Goal: Task Accomplishment & Management: Manage account settings

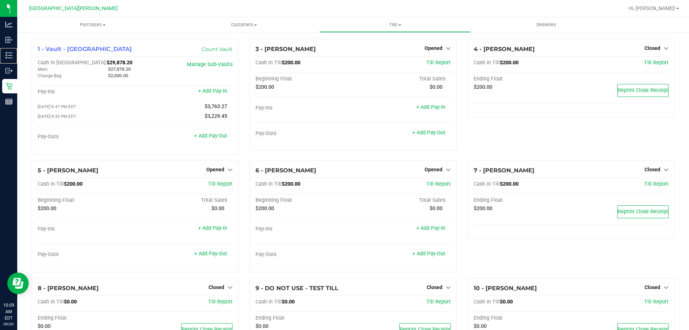
scroll to position [209, 0]
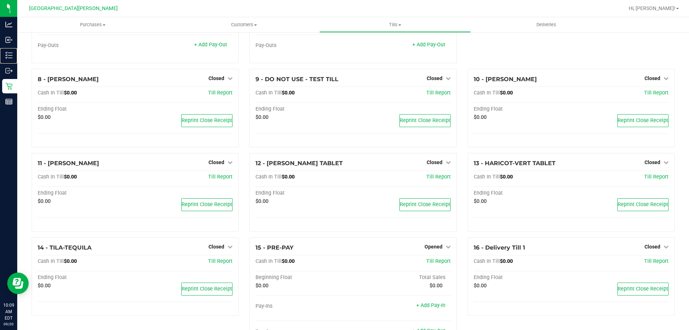
click at [4, 58] on div "Inventory" at bounding box center [9, 55] width 15 height 14
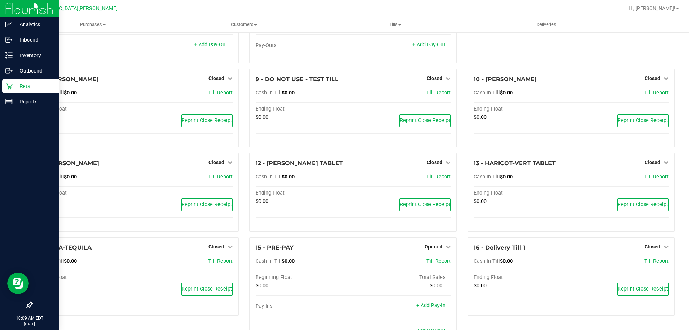
click at [33, 84] on p "Retail" at bounding box center [34, 86] width 43 height 9
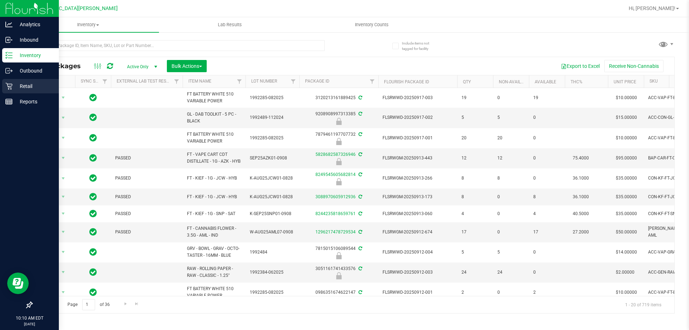
click at [11, 87] on icon at bounding box center [8, 86] width 7 height 7
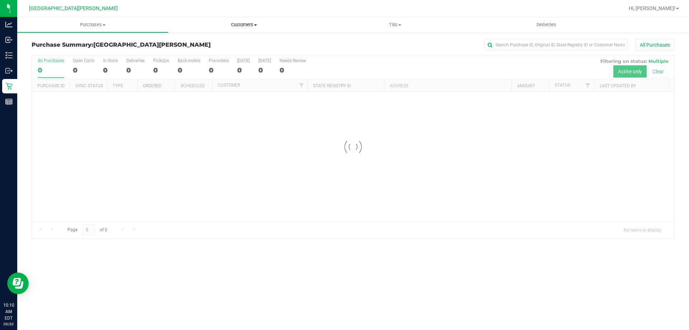
click at [253, 27] on span "Customers" at bounding box center [244, 25] width 150 height 6
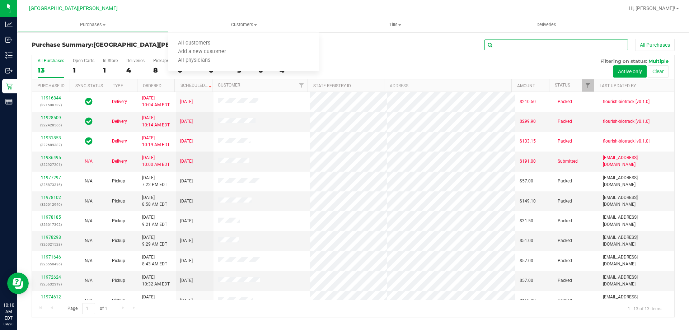
click at [501, 42] on input "text" at bounding box center [556, 44] width 144 height 11
paste input "11928509"
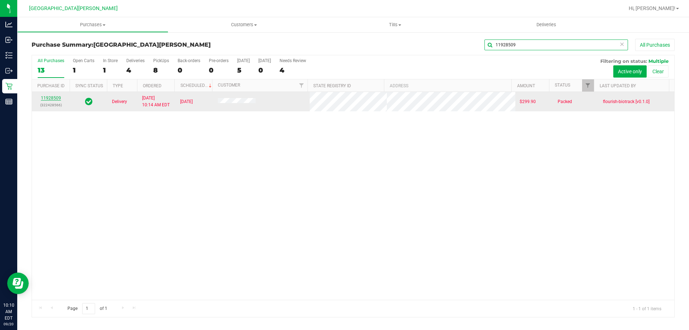
type input "11928509"
click at [44, 97] on link "11928509" at bounding box center [51, 97] width 20 height 5
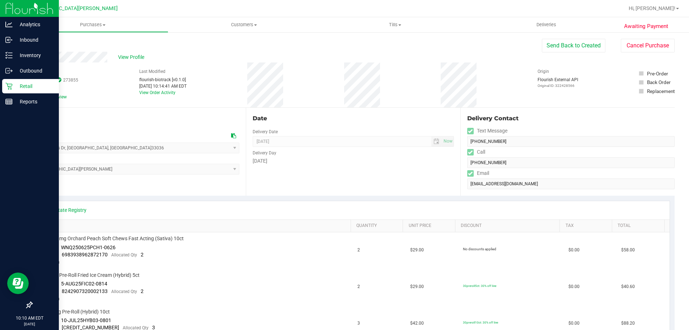
click at [29, 91] on div "Retail" at bounding box center [30, 86] width 57 height 14
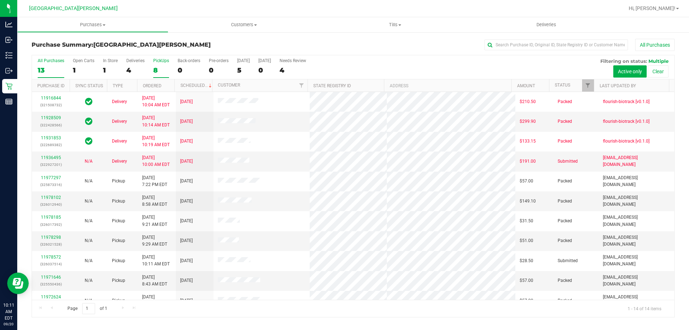
click at [162, 63] on label "PickUps 8" at bounding box center [161, 68] width 16 height 20
click at [0, 0] on input "PickUps 8" at bounding box center [0, 0] width 0 height 0
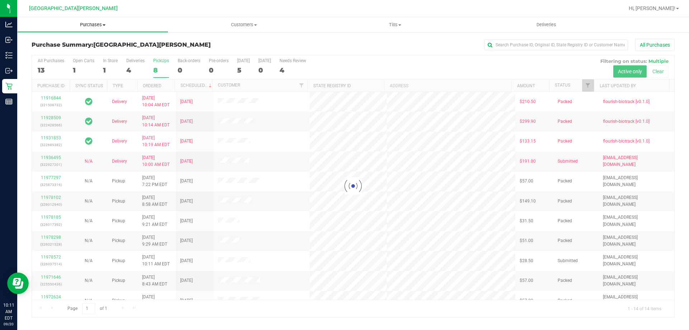
click at [94, 25] on span "Purchases" at bounding box center [93, 25] width 150 height 6
click at [56, 49] on span "Fulfillment" at bounding box center [39, 52] width 44 height 6
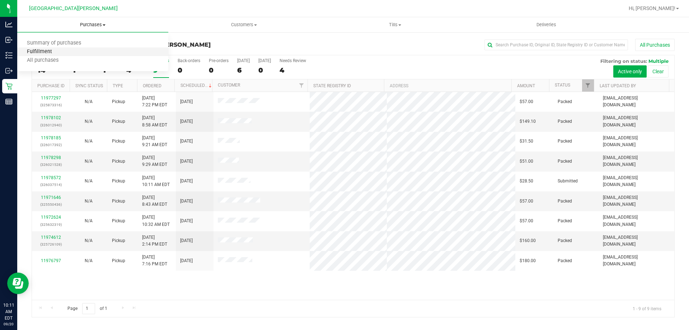
click at [56, 49] on span "Fulfillment" at bounding box center [39, 52] width 44 height 6
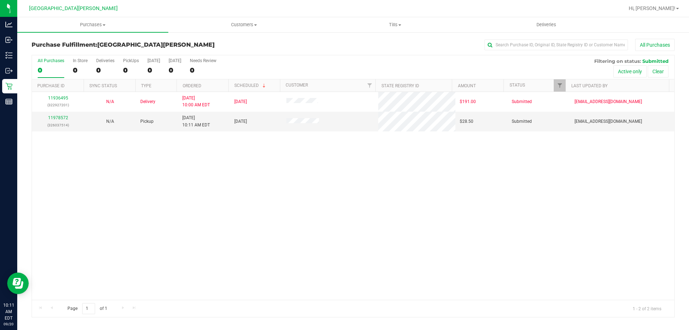
click at [129, 229] on div "11936495 (322927201) N/A Delivery [DATE] 10:00 AM EDT 9/26/2025 $191.00 Submitt…" at bounding box center [353, 196] width 642 height 208
